Goal: Complete application form: Complete application form

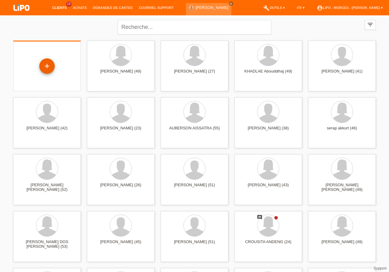
click at [47, 67] on div "+" at bounding box center [46, 65] width 15 height 15
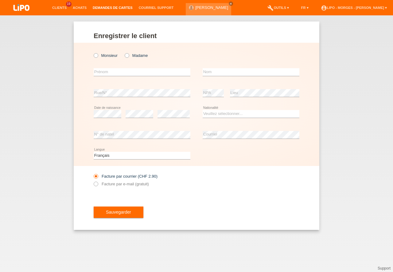
click at [97, 9] on link "Demandes de cartes" at bounding box center [113, 8] width 46 height 4
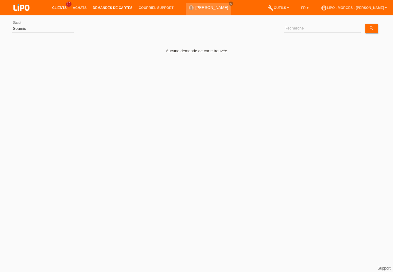
click at [53, 8] on link "Clients" at bounding box center [59, 8] width 21 height 4
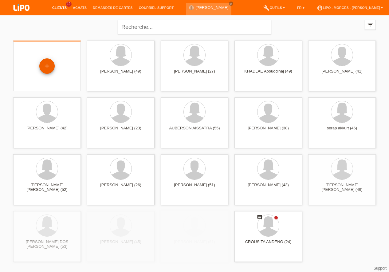
click at [41, 67] on div "+" at bounding box center [46, 65] width 15 height 15
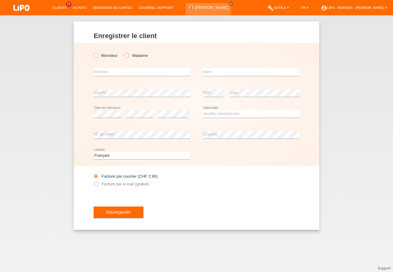
click at [124, 52] on icon at bounding box center [124, 52] width 0 height 0
click at [127, 56] on input "Madame" at bounding box center [127, 55] width 4 height 4
radio input "true"
click at [111, 70] on input "text" at bounding box center [142, 72] width 97 height 8
click at [211, 75] on input "text" at bounding box center [251, 72] width 97 height 8
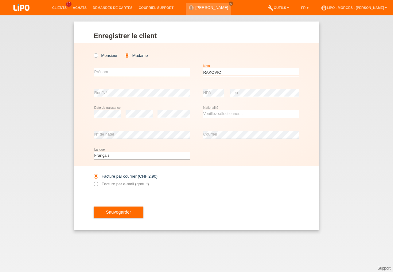
type input "RAKOVIC"
click at [108, 73] on input "text" at bounding box center [142, 72] width 97 height 8
type input "VESNA"
click at [203, 110] on select "Veuillez sélectionner... Suisse Allemagne Autriche Liechtenstein ------------ A…" at bounding box center [251, 113] width 97 height 7
select select "RS"
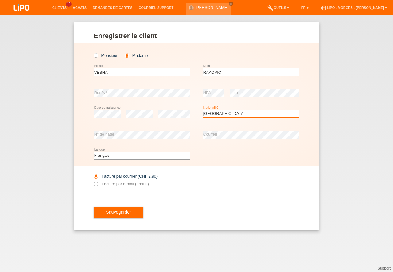
click at [0, 0] on option "Serbie" at bounding box center [0, 0] width 0 height 0
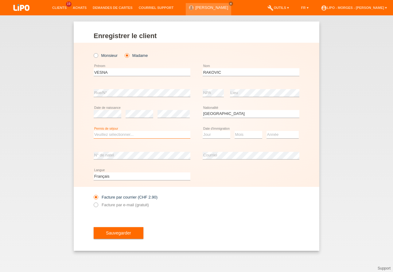
click at [94, 131] on select "Veuillez sélectionner... C B B - Statut de réfugié Autre" at bounding box center [142, 134] width 97 height 7
select select "C"
click at [0, 0] on option "C" at bounding box center [0, 0] width 0 height 0
click at [92, 206] on div "Enregistrer le client Enregistrer le client Enregistrer le client Monsieur Mada…" at bounding box center [197, 135] width 246 height 229
click at [203, 131] on select "Jour 01 02 03 04 05 06 07 08 09 10 11" at bounding box center [217, 134] width 28 height 7
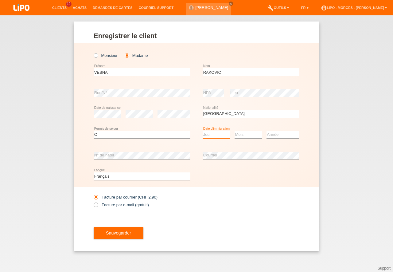
select select "01"
click at [0, 0] on option "01" at bounding box center [0, 0] width 0 height 0
click at [235, 131] on select "Mois 01 02 03 04 05 06 07 08 09 10 11" at bounding box center [249, 134] width 28 height 7
select select "07"
click at [0, 0] on option "07" at bounding box center [0, 0] width 0 height 0
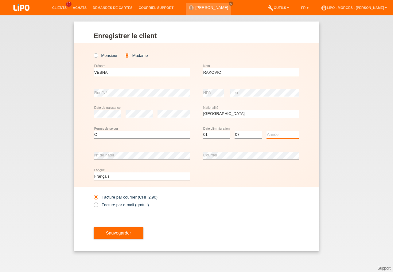
click at [267, 131] on select "Année 2025 2024 2023 2022 2021 2020 2019 2018 2017 2016 2015 2014 2013 2012 201…" at bounding box center [283, 134] width 32 height 7
select select "1992"
click at [0, 0] on option "1992" at bounding box center [0, 0] width 0 height 0
drag, startPoint x: 96, startPoint y: 204, endPoint x: 98, endPoint y: 208, distance: 4.7
click at [93, 201] on icon at bounding box center [93, 201] width 0 height 0
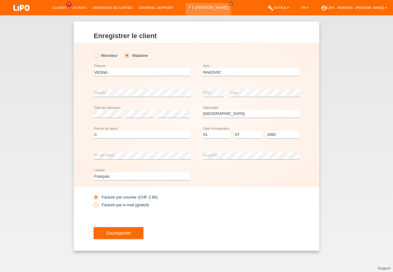
click at [96, 204] on input "Facture par e-mail (gratuit)" at bounding box center [96, 206] width 4 height 8
radio input "true"
click at [111, 232] on span "Sauvegarder" at bounding box center [118, 232] width 25 height 5
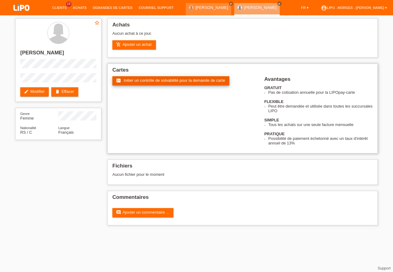
click at [182, 84] on link "fact_check Initier un contrôle de solvabilité pour la demande de carte" at bounding box center [170, 80] width 117 height 9
